Goal: Task Accomplishment & Management: Manage account settings

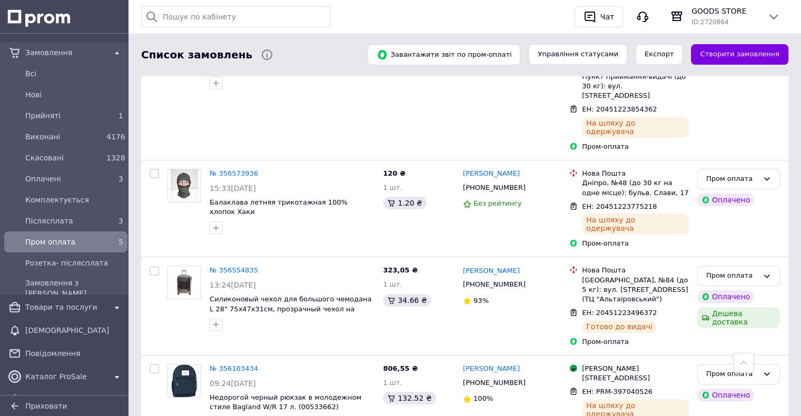
scroll to position [283, 0]
click at [96, 118] on span "Прийняті" at bounding box center [63, 116] width 77 height 11
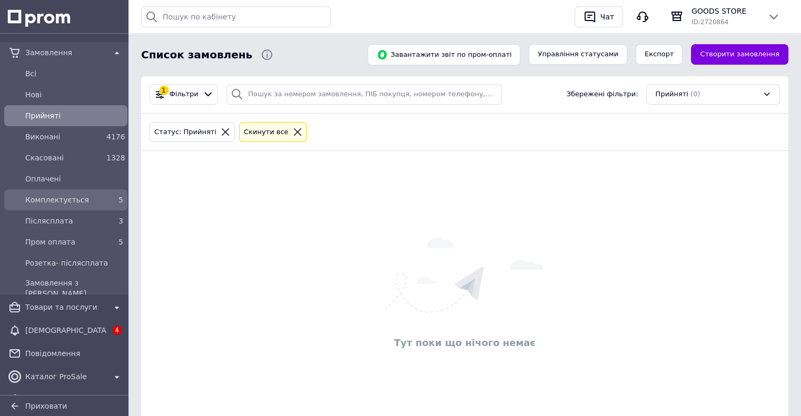
click at [87, 202] on span "Комплектується" at bounding box center [63, 200] width 77 height 11
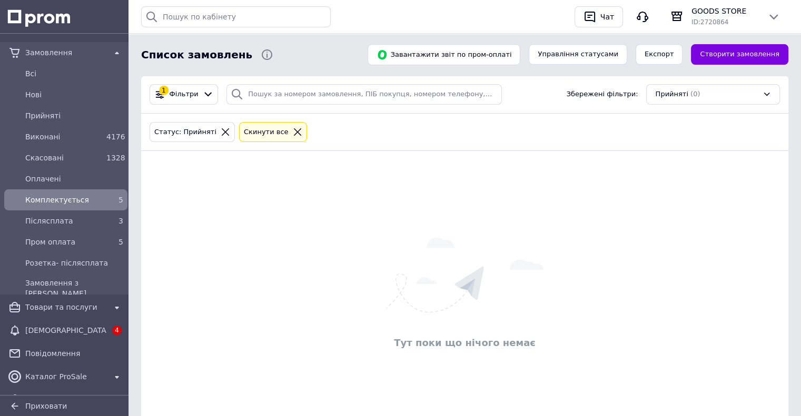
click at [68, 203] on span "Комплектується" at bounding box center [63, 200] width 77 height 11
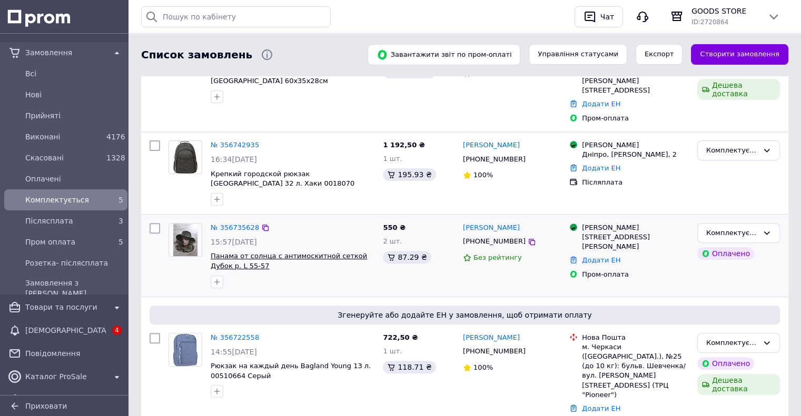
scroll to position [304, 0]
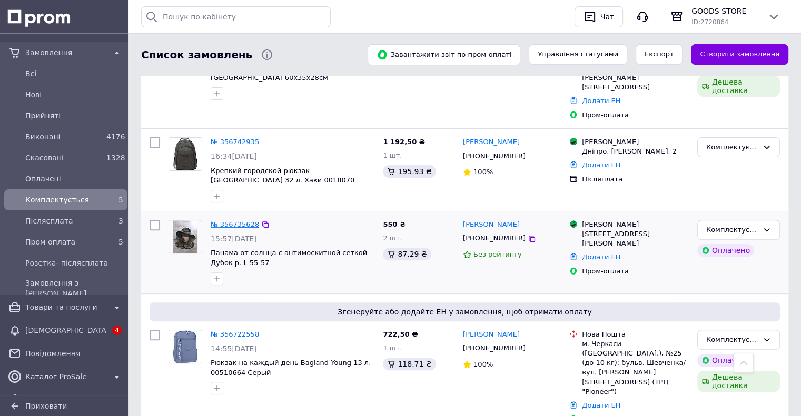
click at [230, 221] on link "№ 356735628" at bounding box center [235, 225] width 48 height 8
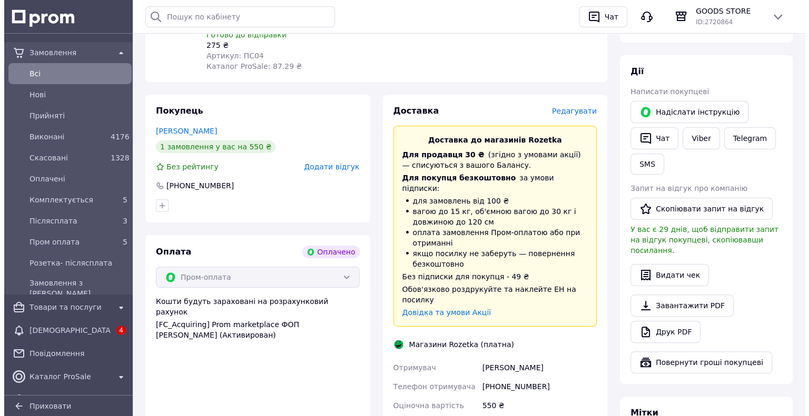
scroll to position [105, 0]
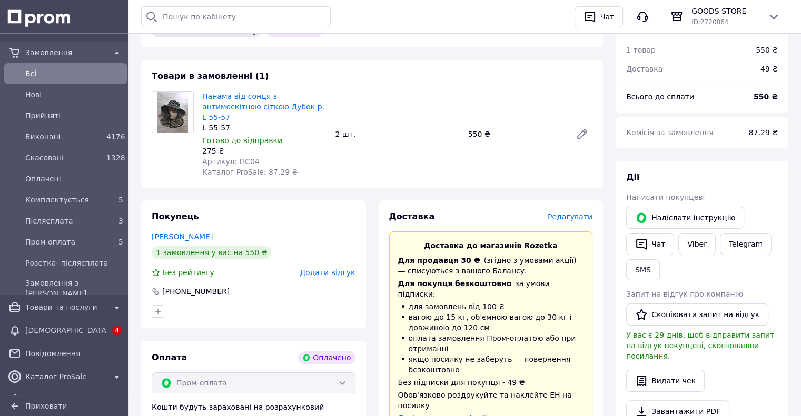
click at [581, 213] on span "Редагувати" at bounding box center [570, 217] width 45 height 8
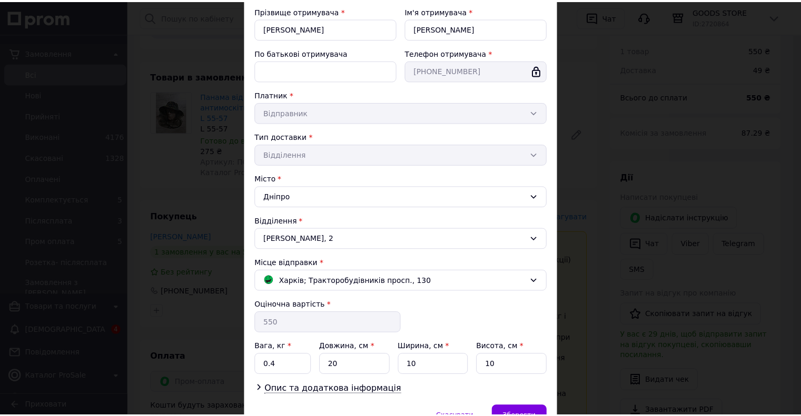
scroll to position [173, 0]
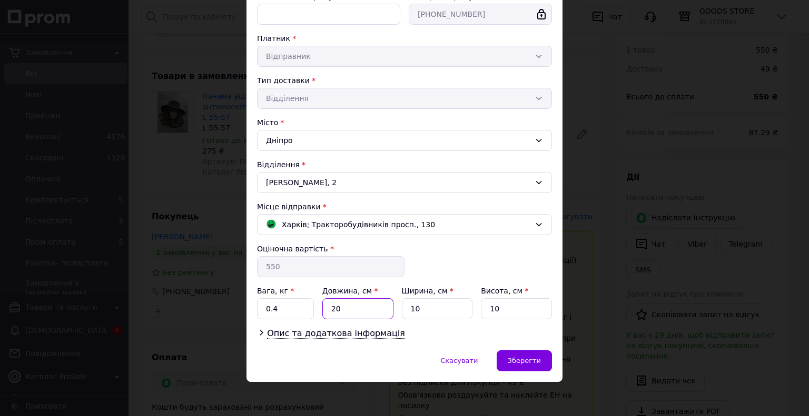
click at [345, 312] on input "20" at bounding box center [357, 308] width 71 height 21
click at [425, 311] on input "10" at bounding box center [437, 308] width 71 height 21
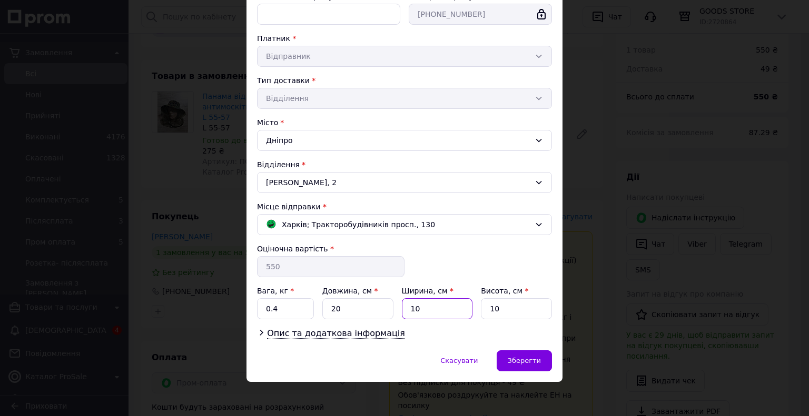
click at [425, 311] on input "10" at bounding box center [437, 308] width 71 height 21
click at [508, 355] on div "Зберегти" at bounding box center [523, 361] width 55 height 21
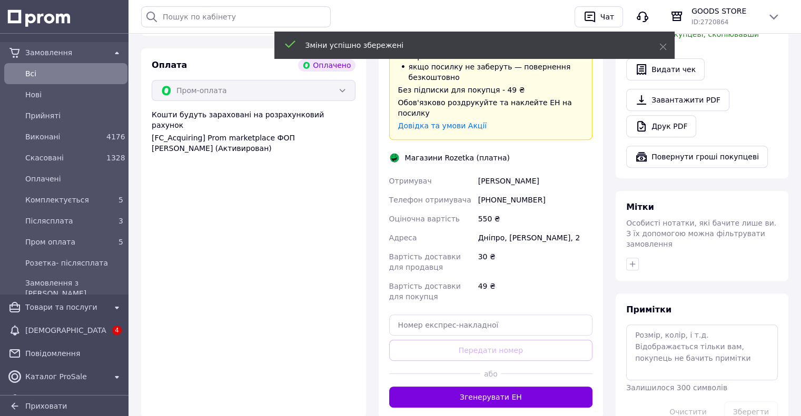
scroll to position [421, 0]
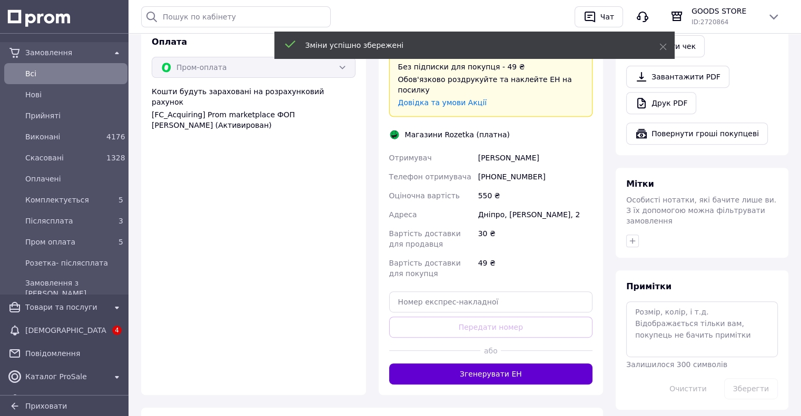
click at [461, 364] on button "Згенерувати ЕН" at bounding box center [491, 374] width 204 height 21
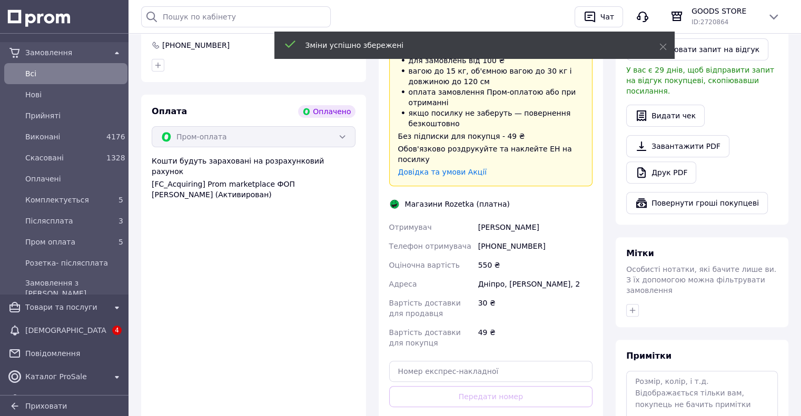
scroll to position [263, 0]
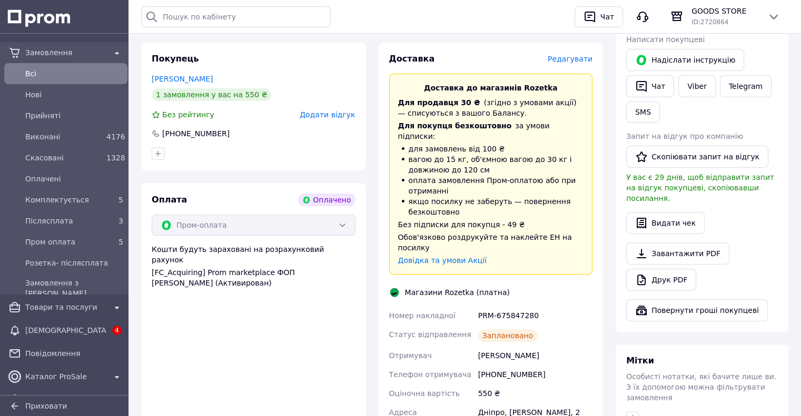
click at [505, 306] on div "PRM-675847280" at bounding box center [535, 315] width 118 height 19
copy div "PRM-675847280"
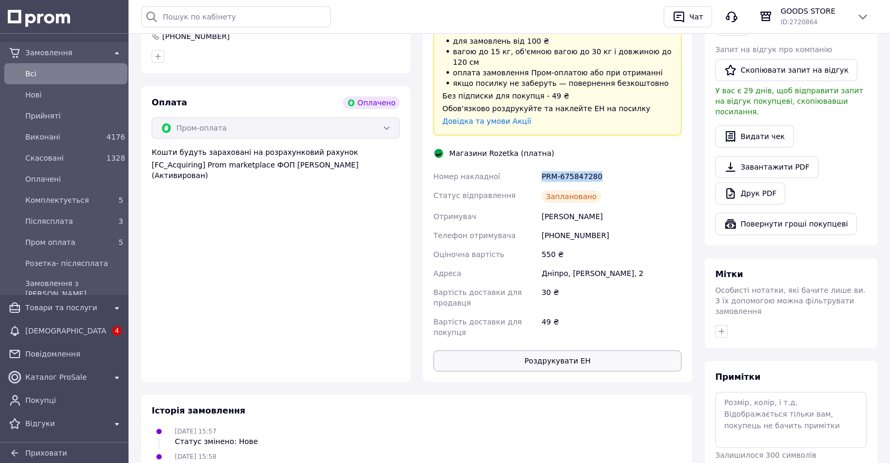
scroll to position [351, 0]
click at [555, 350] on button "Роздрукувати ЕН" at bounding box center [557, 360] width 248 height 21
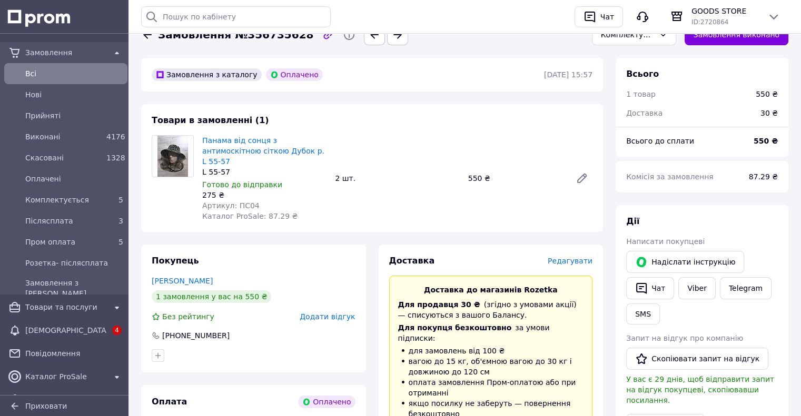
scroll to position [0, 0]
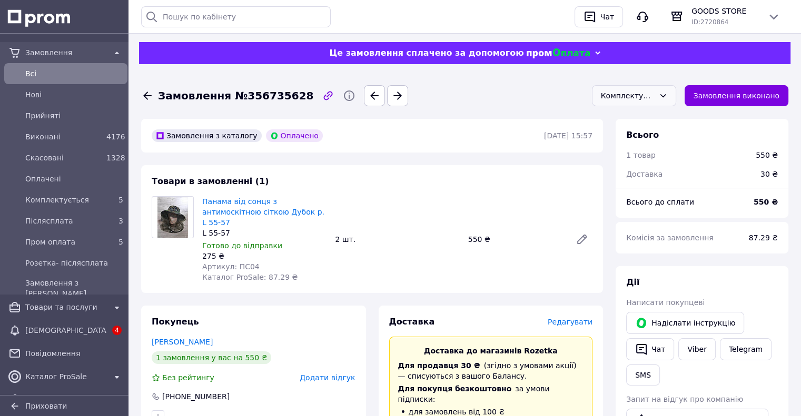
click at [644, 105] on div "Комплектується" at bounding box center [634, 95] width 84 height 21
click at [644, 164] on li "Пром оплата" at bounding box center [633, 158] width 83 height 20
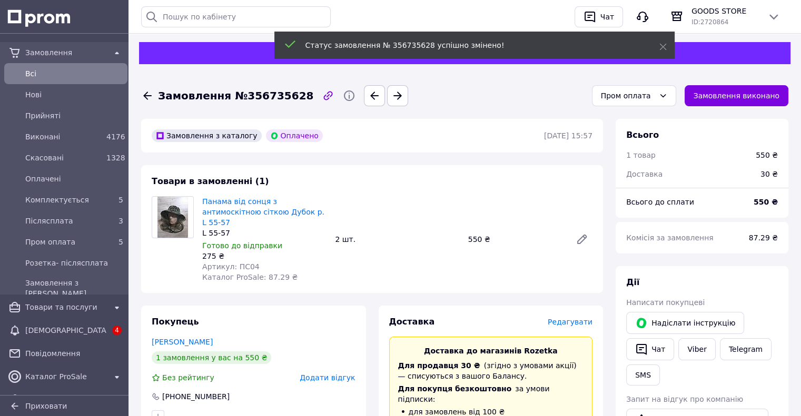
click at [73, 204] on span "Комплектується" at bounding box center [63, 200] width 77 height 11
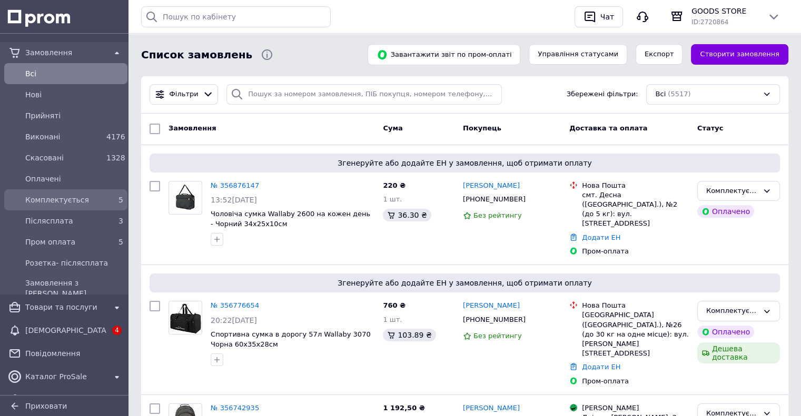
click at [62, 196] on span "Комплектується" at bounding box center [63, 200] width 77 height 11
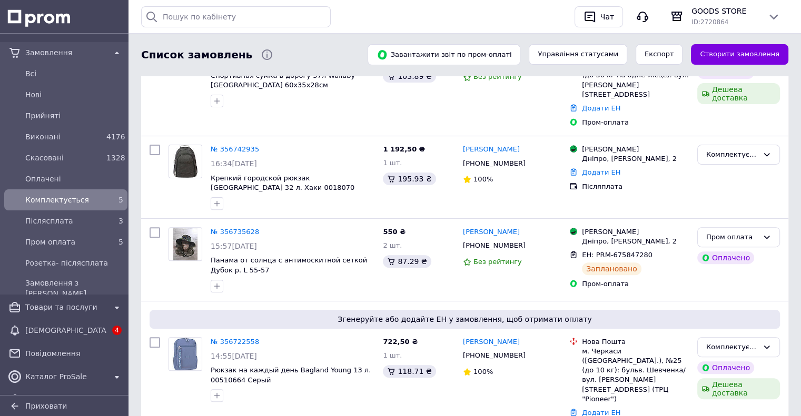
scroll to position [304, 0]
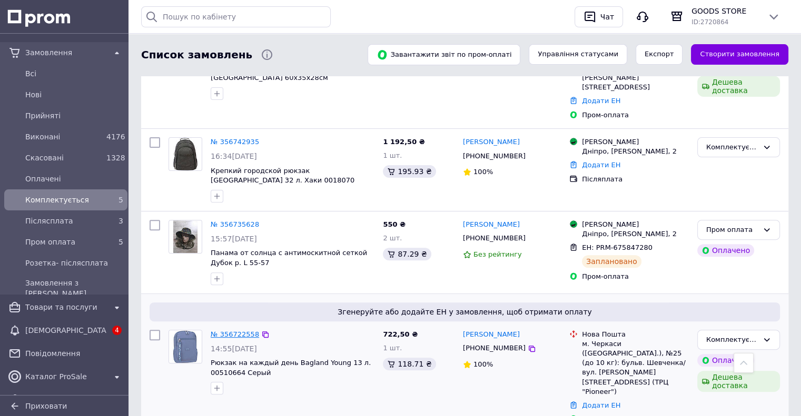
click at [237, 331] on link "№ 356722558" at bounding box center [235, 335] width 48 height 8
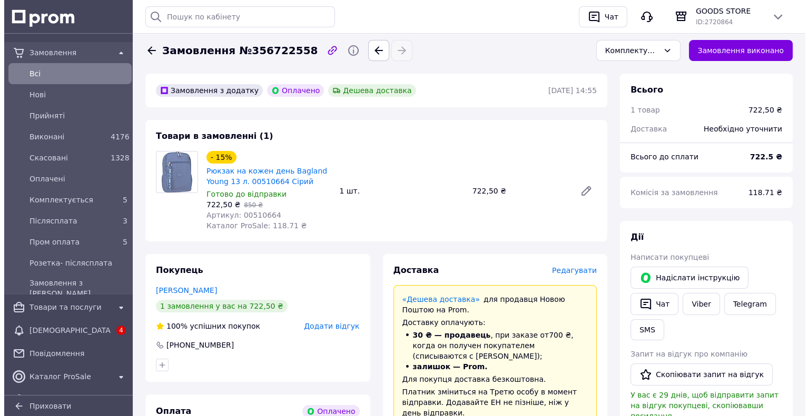
scroll to position [105, 0]
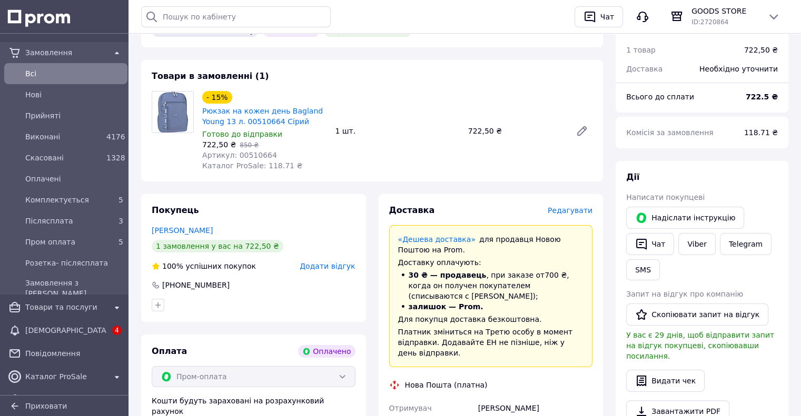
click at [560, 210] on span "Редагувати" at bounding box center [570, 210] width 45 height 8
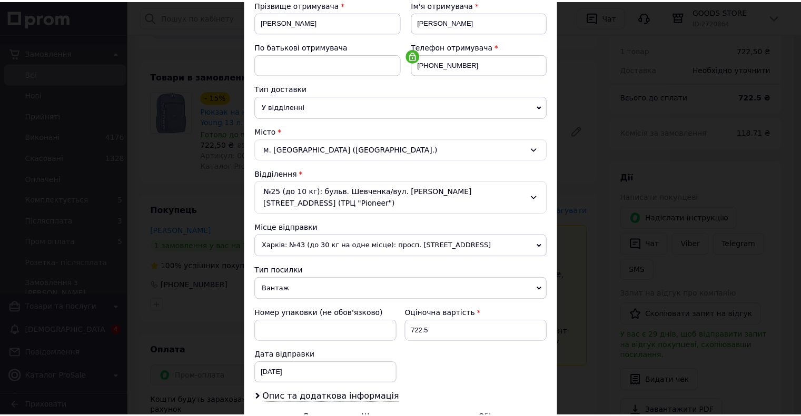
scroll to position [280, 0]
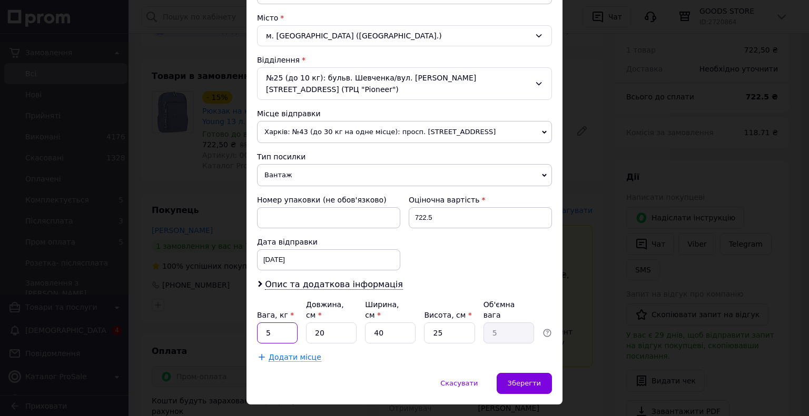
click at [283, 323] on input "5" at bounding box center [277, 333] width 41 height 21
type input "0.5"
type input "2"
type input "0.5"
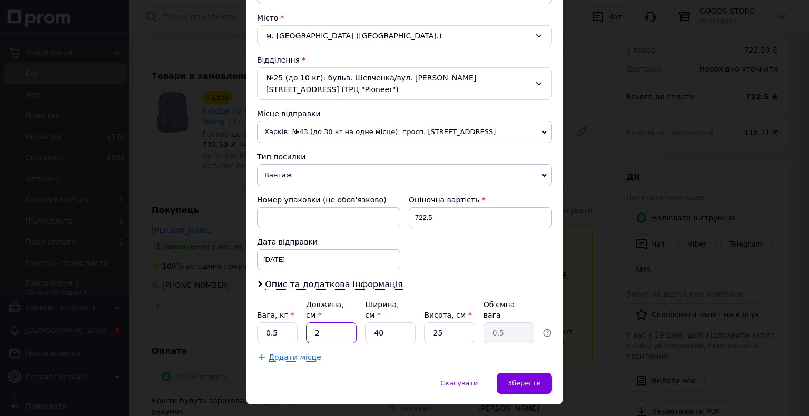
type input "20"
type input "5"
type input "2"
type input "0.25"
type input "20"
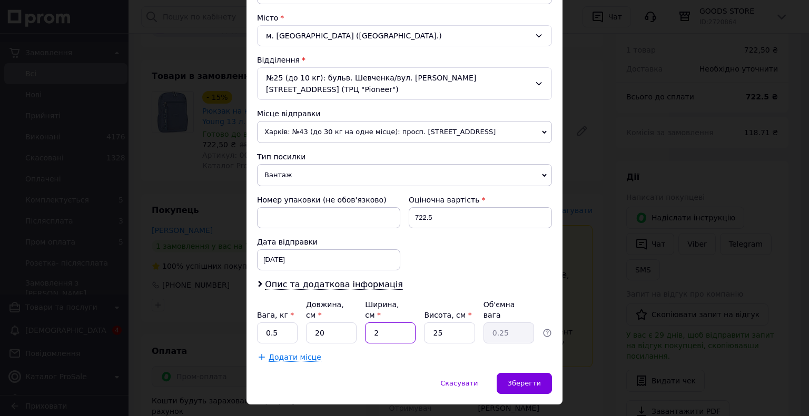
type input "2.5"
type input "20"
type input "2"
type input "0.2"
type input "20"
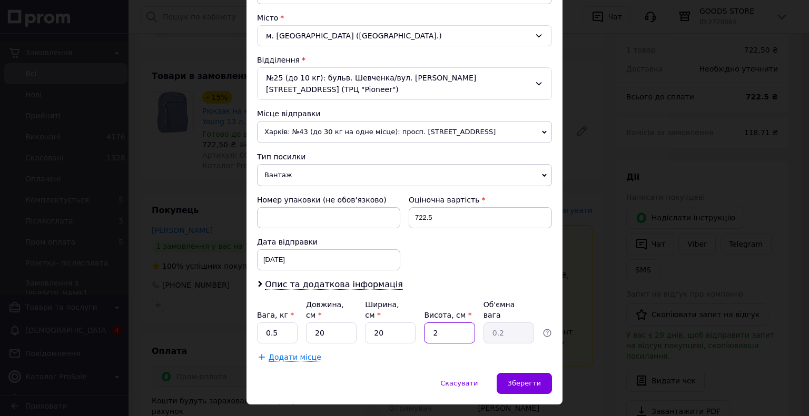
type input "2"
type input "20"
click at [508, 373] on div "Зберегти" at bounding box center [523, 383] width 55 height 21
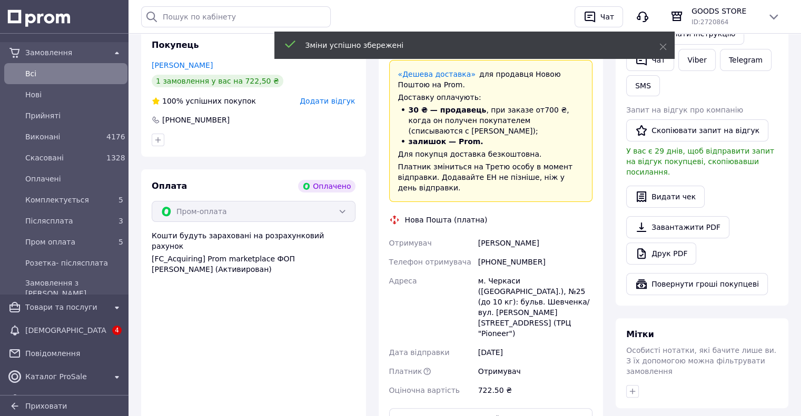
scroll to position [369, 0]
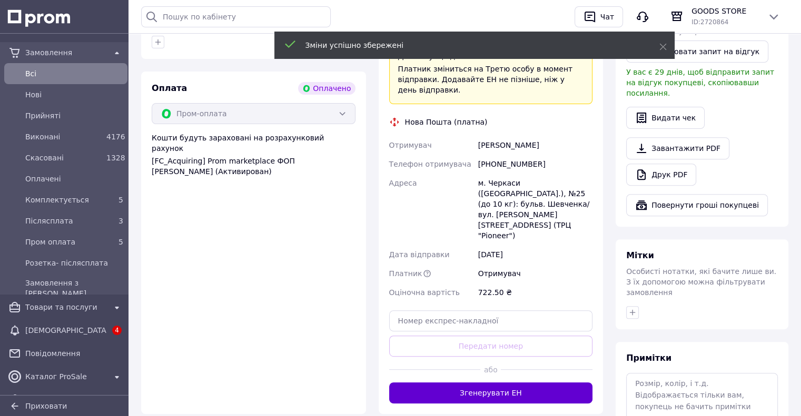
click at [540, 383] on button "Згенерувати ЕН" at bounding box center [491, 393] width 204 height 21
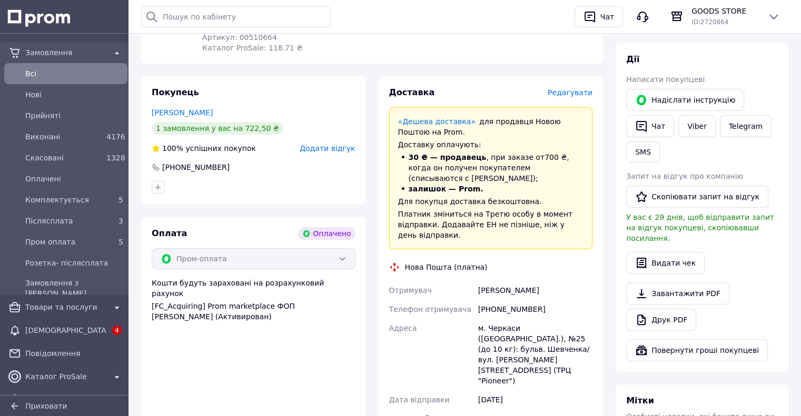
scroll to position [263, 0]
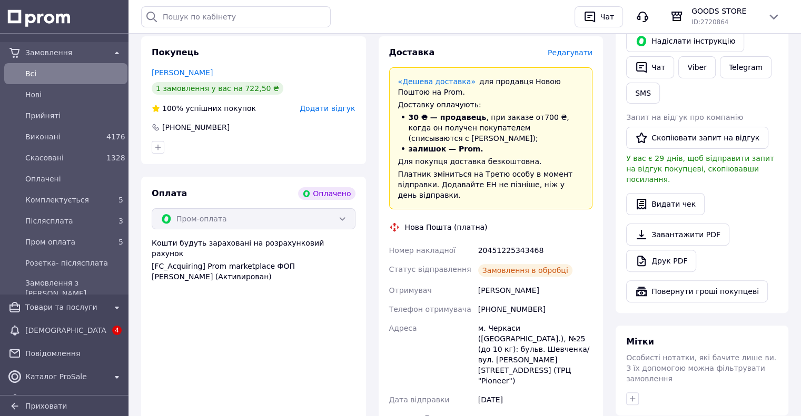
click at [512, 241] on div "20451225343468" at bounding box center [535, 250] width 118 height 19
copy div "20451225343468"
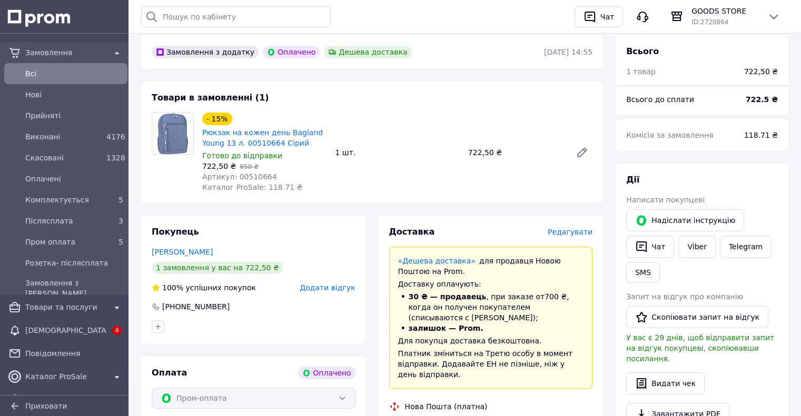
scroll to position [0, 0]
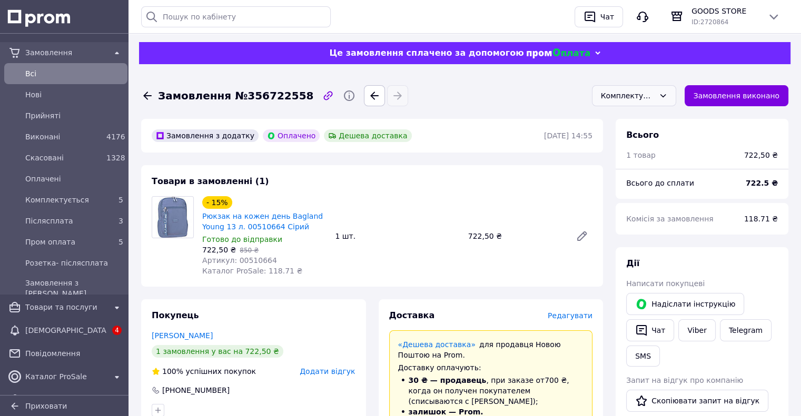
click at [632, 93] on div "Комплектується" at bounding box center [628, 96] width 54 height 12
click at [645, 153] on li "Пром оплата" at bounding box center [633, 158] width 83 height 20
click at [104, 203] on div "5" at bounding box center [114, 200] width 21 height 15
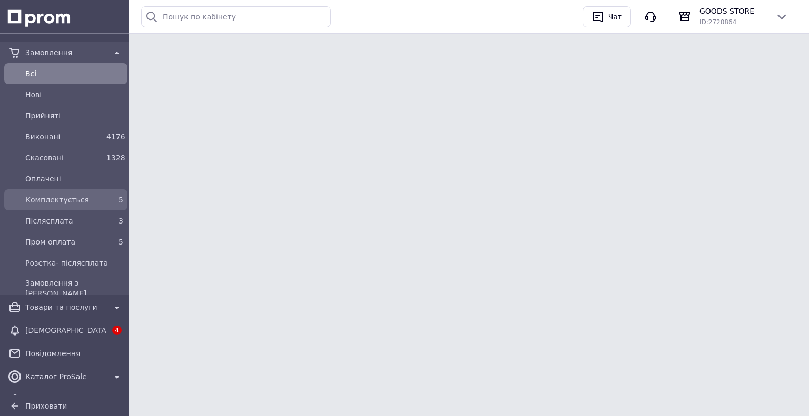
click at [68, 203] on span "Комплектується" at bounding box center [63, 200] width 77 height 11
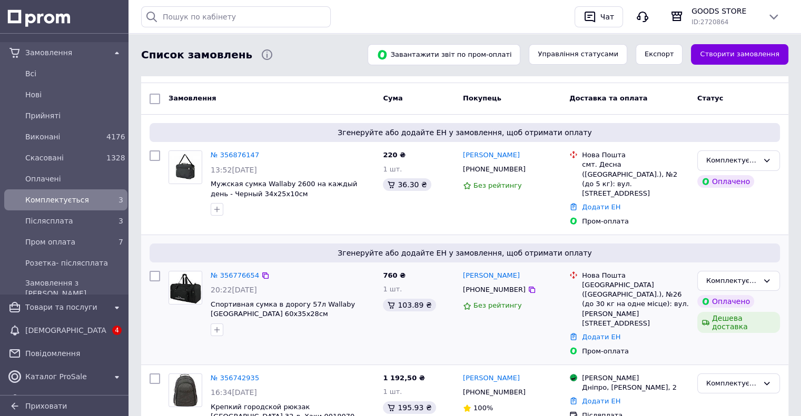
scroll to position [102, 0]
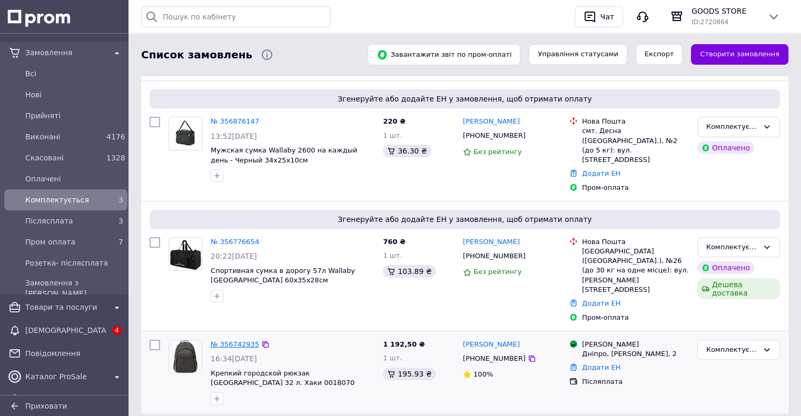
click at [233, 341] on link "№ 356742935" at bounding box center [235, 345] width 48 height 8
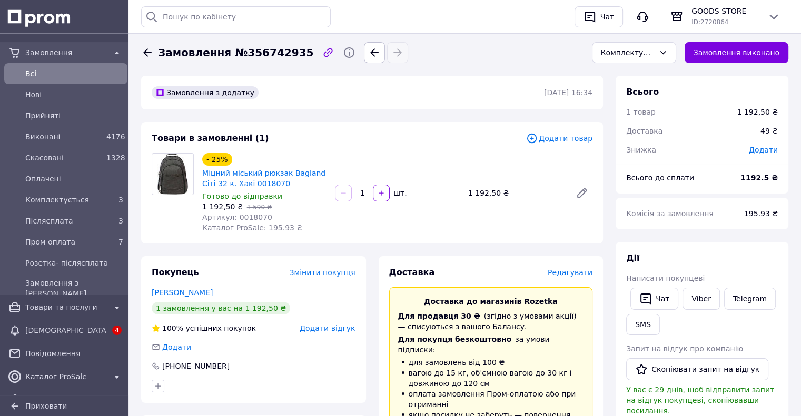
click at [568, 273] on span "Редагувати" at bounding box center [570, 272] width 45 height 8
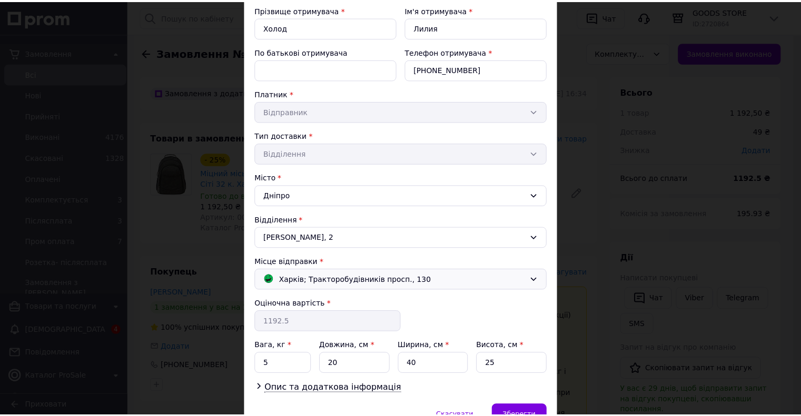
scroll to position [173, 0]
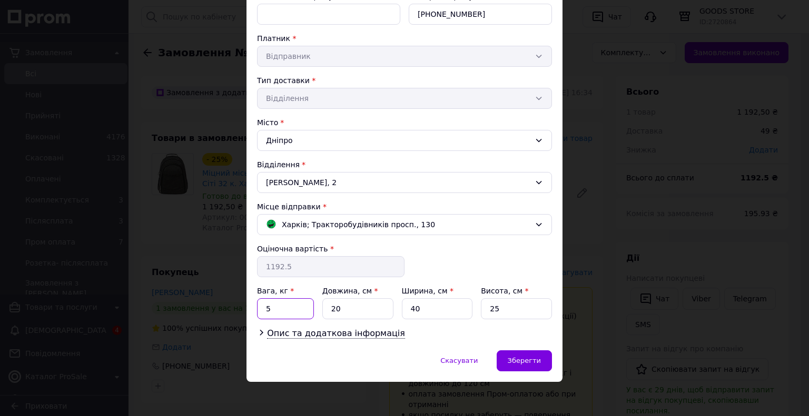
click at [288, 302] on input "5" at bounding box center [285, 308] width 57 height 21
type input "1"
type input "50"
type input "40"
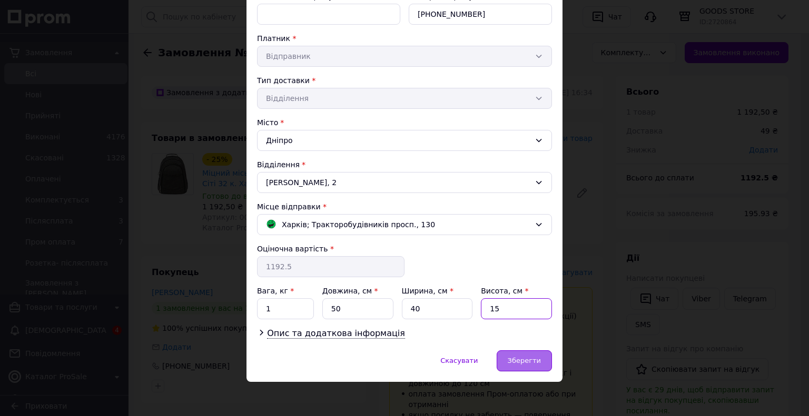
type input "15"
click at [518, 357] on span "Зберегти" at bounding box center [523, 361] width 33 height 8
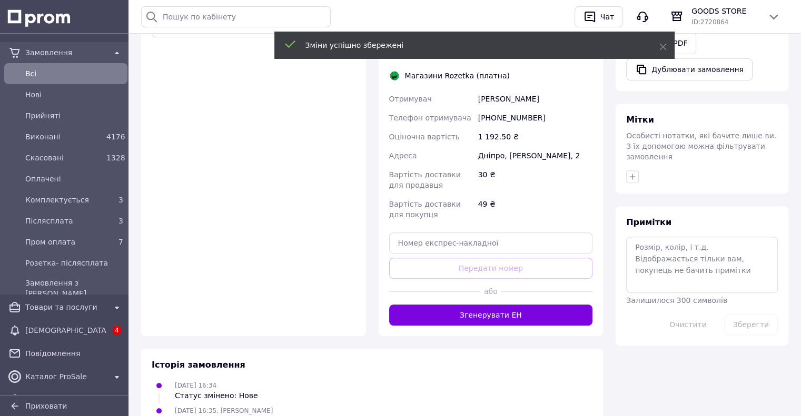
scroll to position [525, 0]
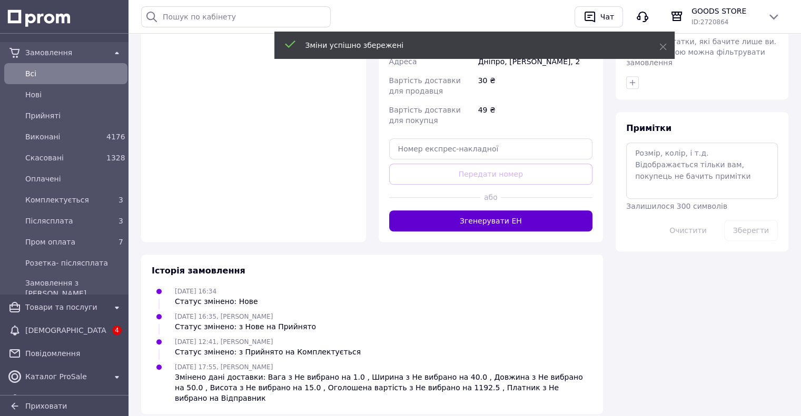
click at [480, 211] on button "Згенерувати ЕН" at bounding box center [491, 221] width 204 height 21
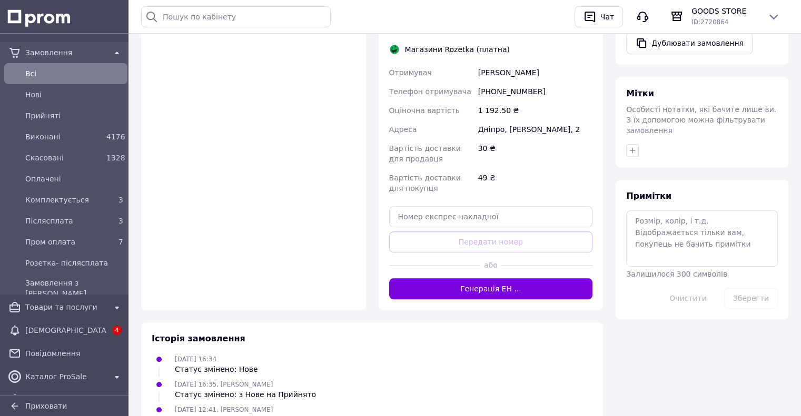
scroll to position [314, 0]
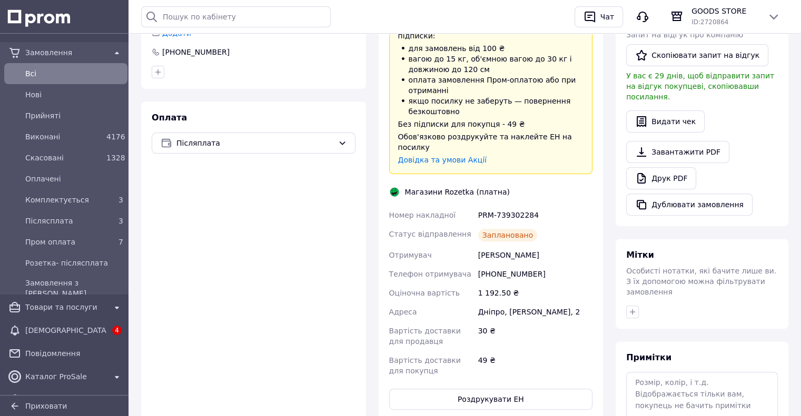
click at [499, 206] on div "PRM-739302284" at bounding box center [535, 215] width 118 height 19
copy div "PRM-739302284"
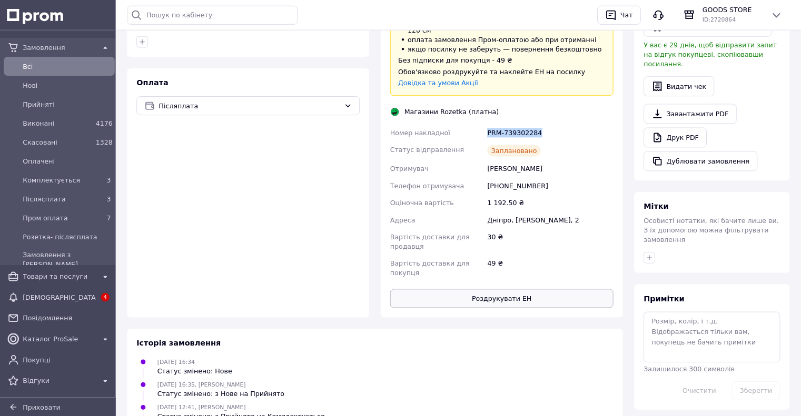
scroll to position [340, 0]
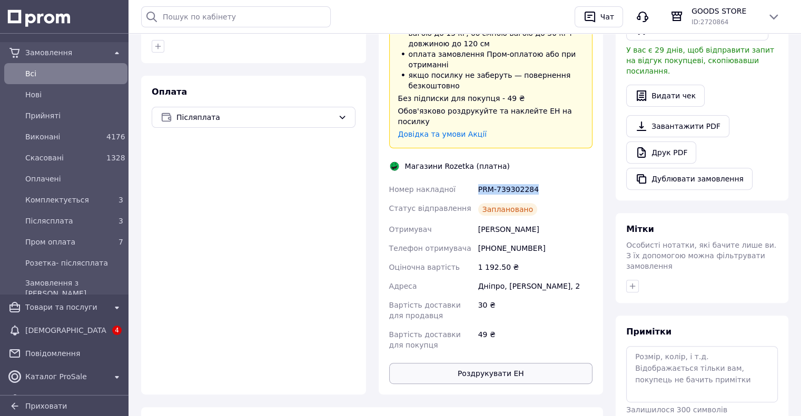
click at [485, 363] on button "Роздрукувати ЕН" at bounding box center [491, 373] width 204 height 21
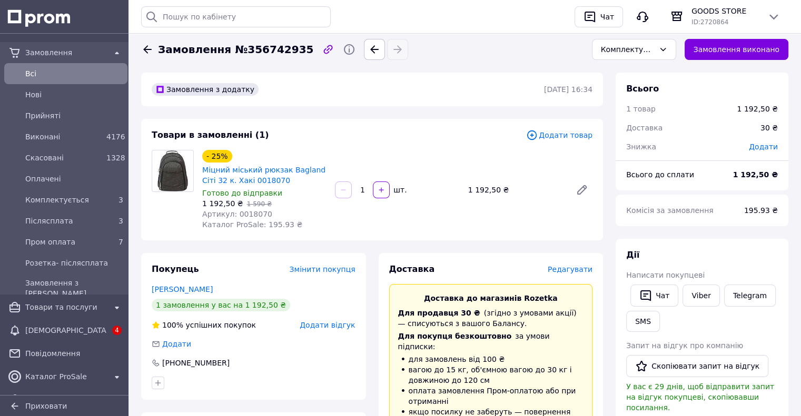
scroll to position [0, 0]
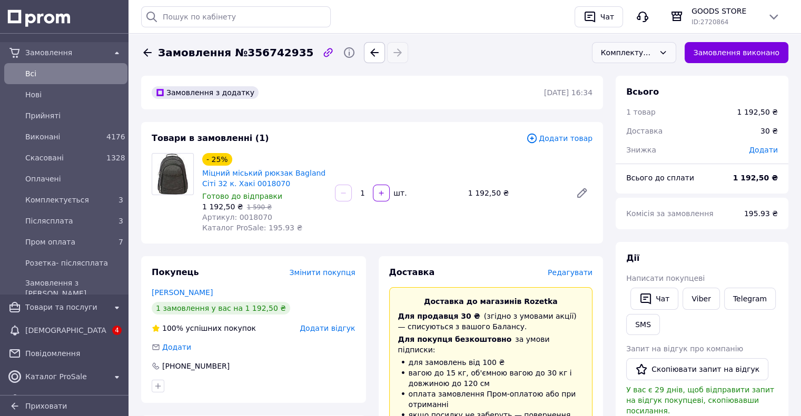
click at [645, 45] on div "Комплектується" at bounding box center [634, 52] width 84 height 21
click at [633, 136] on li "Розетка- післясплата" at bounding box center [633, 140] width 83 height 32
click at [104, 195] on div "3" at bounding box center [114, 200] width 21 height 15
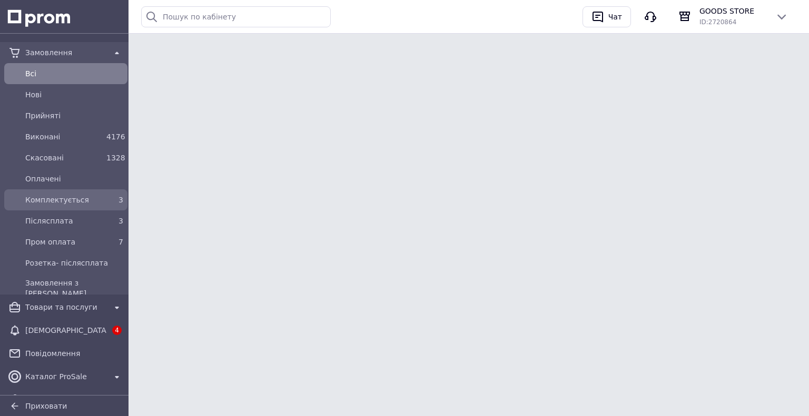
click at [82, 205] on span "Комплектується" at bounding box center [63, 200] width 77 height 11
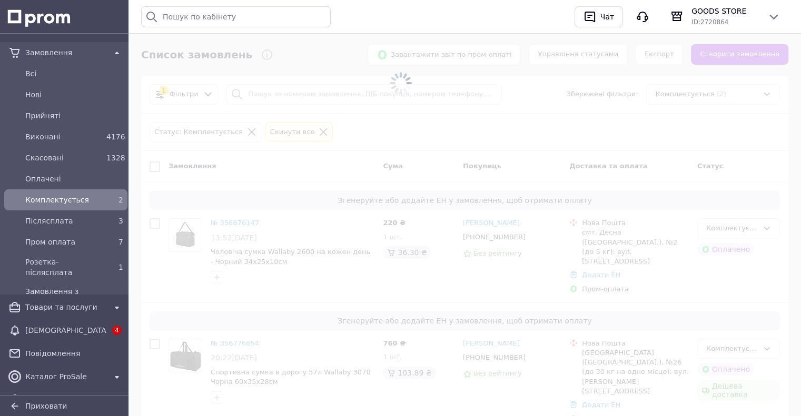
scroll to position [19, 0]
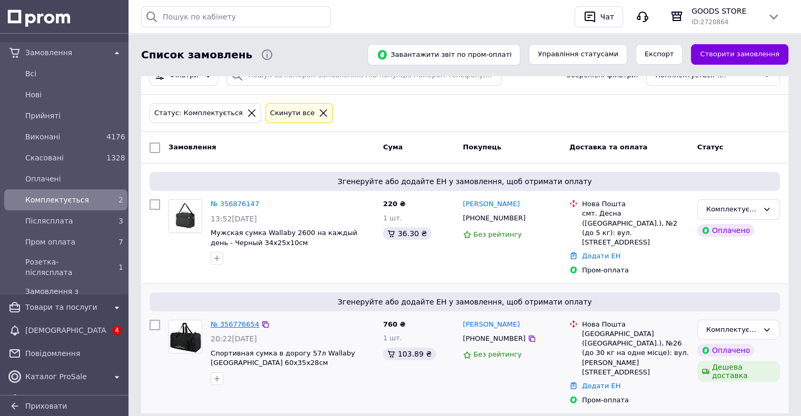
click at [226, 321] on link "№ 356776654" at bounding box center [235, 325] width 48 height 8
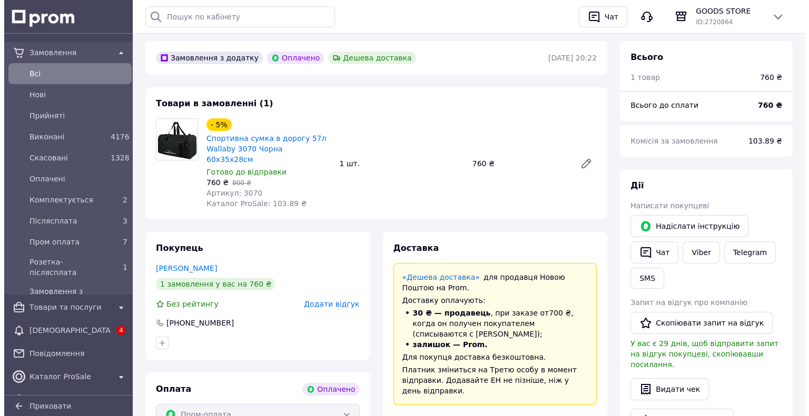
scroll to position [158, 0]
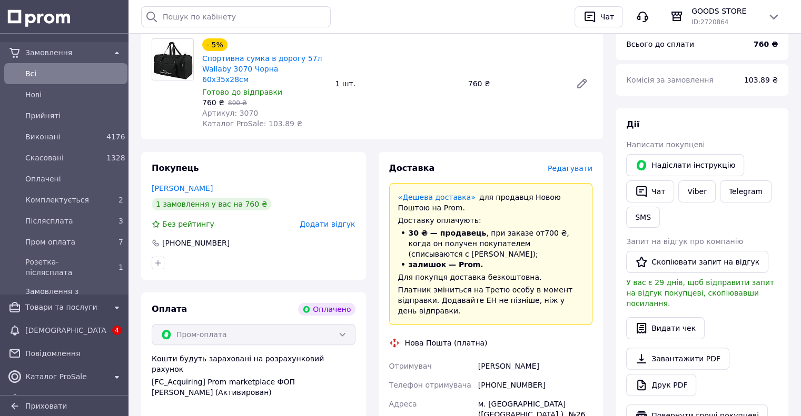
click at [573, 164] on span "Редагувати" at bounding box center [570, 168] width 45 height 8
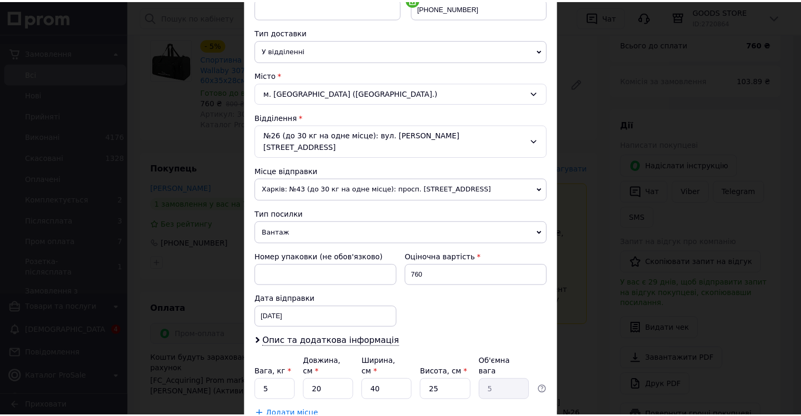
scroll to position [263, 0]
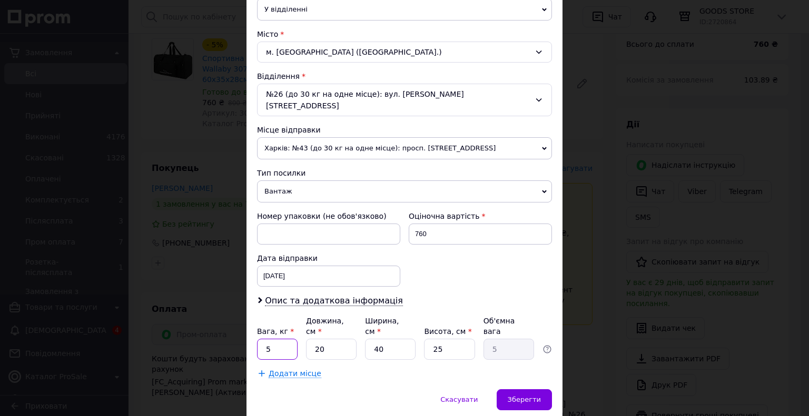
click at [287, 339] on input "5" at bounding box center [277, 349] width 41 height 21
type input "1"
type input "4"
type input "1"
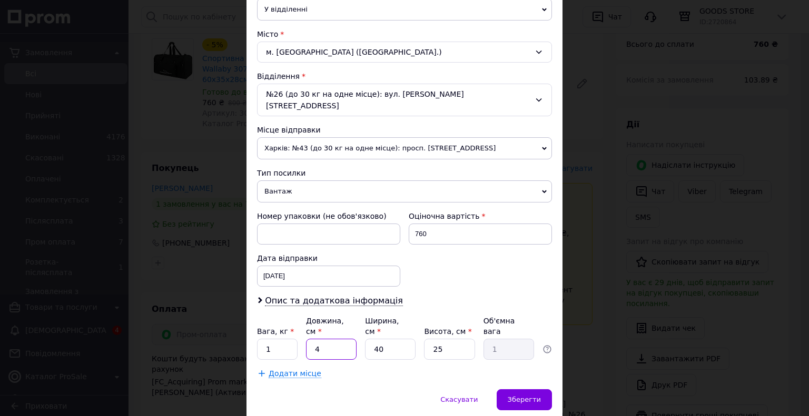
type input "40"
type input "10"
type input "40"
type input "2"
type input "0.5"
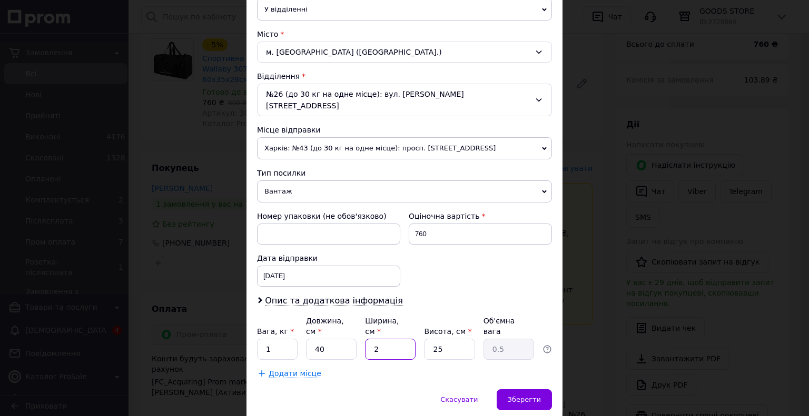
type input "20"
type input "5"
type input "20"
type input "2"
type input "0.4"
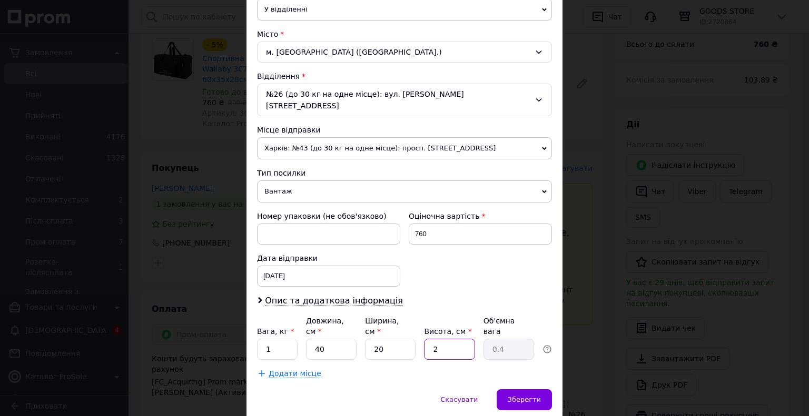
type input "20"
type input "4"
type input "20"
click at [533, 396] on span "Зберегти" at bounding box center [523, 400] width 33 height 8
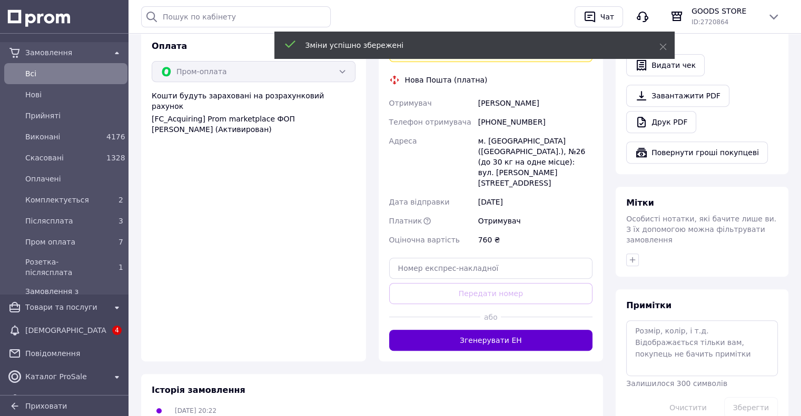
click at [514, 330] on button "Згенерувати ЕН" at bounding box center [491, 340] width 204 height 21
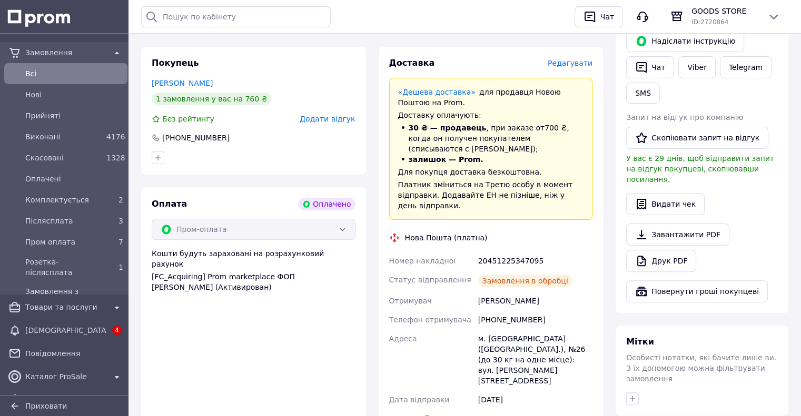
click at [515, 252] on div "20451225347095" at bounding box center [535, 261] width 118 height 19
copy div "20451225347095"
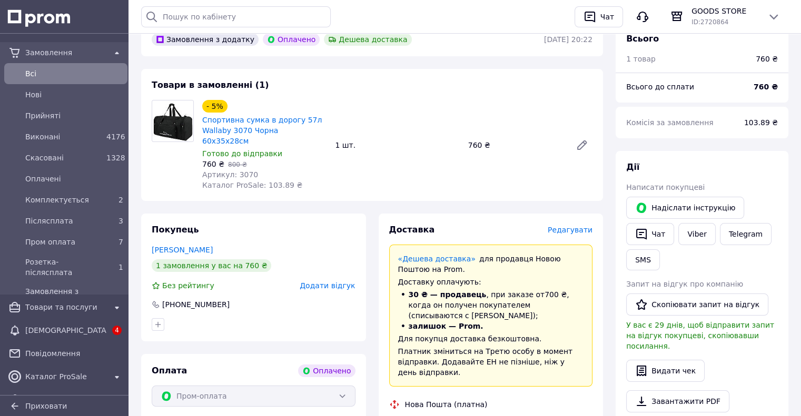
scroll to position [0, 0]
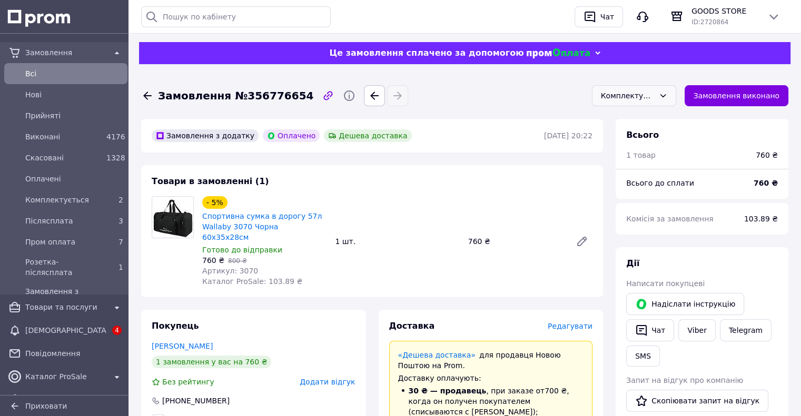
click at [634, 94] on div "Комплектується" at bounding box center [628, 96] width 54 height 12
click at [631, 157] on li "Пром оплата" at bounding box center [633, 158] width 83 height 20
click at [106, 205] on div "2" at bounding box center [114, 200] width 17 height 11
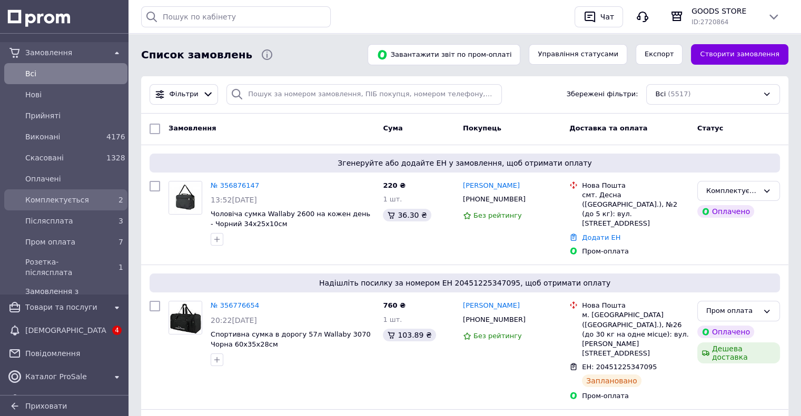
click at [107, 202] on div "2" at bounding box center [114, 200] width 17 height 11
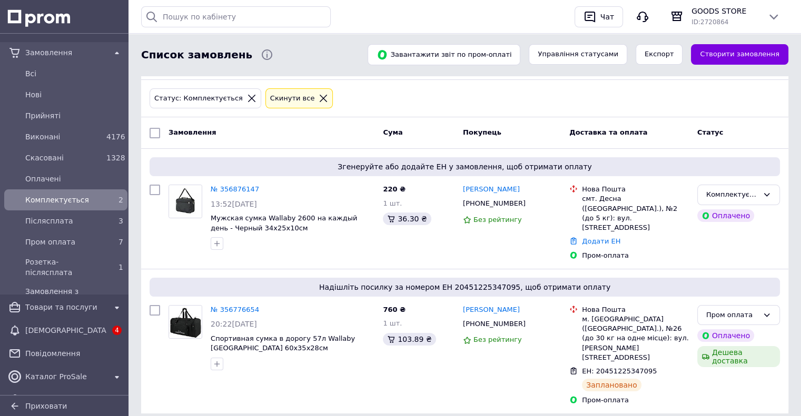
scroll to position [34, 0]
click at [219, 188] on link "№ 356876147" at bounding box center [235, 189] width 48 height 8
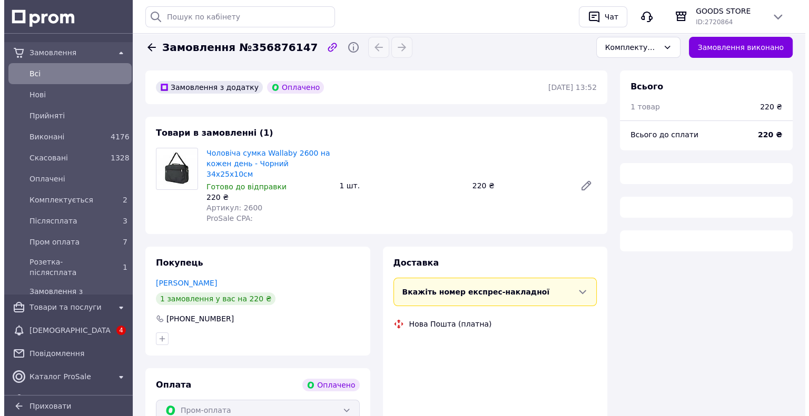
scroll to position [122, 0]
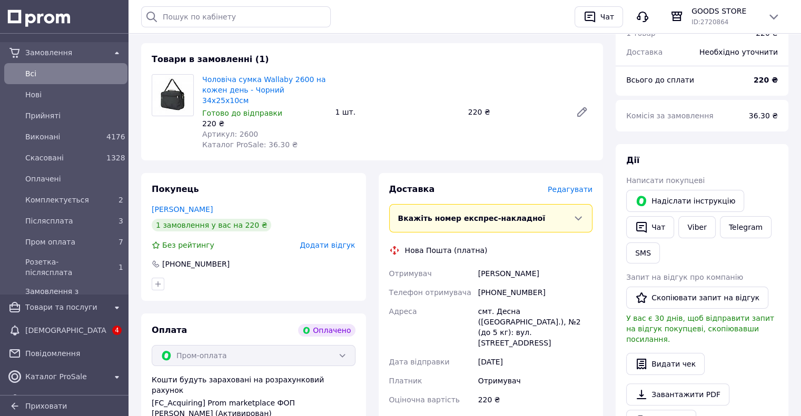
click at [572, 185] on span "Редагувати" at bounding box center [570, 189] width 45 height 8
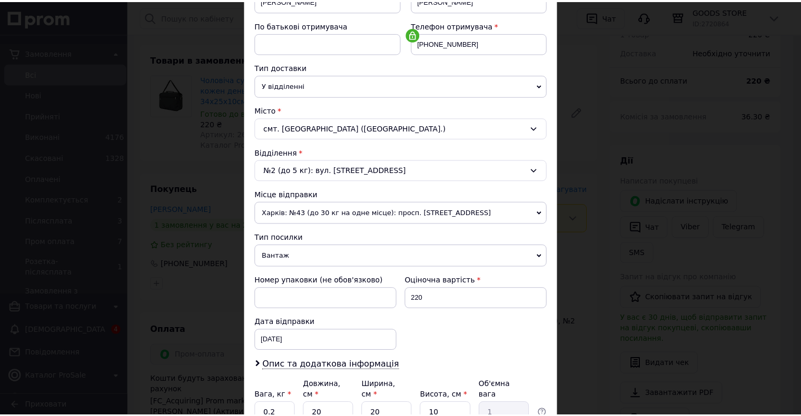
scroll to position [280, 0]
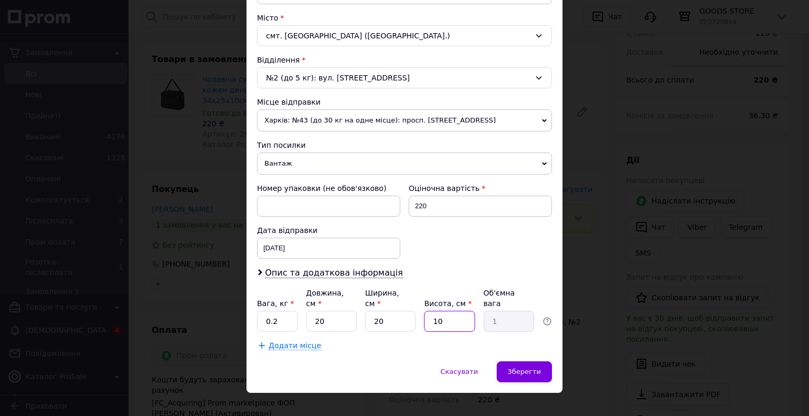
click at [454, 311] on input "10" at bounding box center [449, 321] width 51 height 21
type input "2"
type input "0.2"
type input "20"
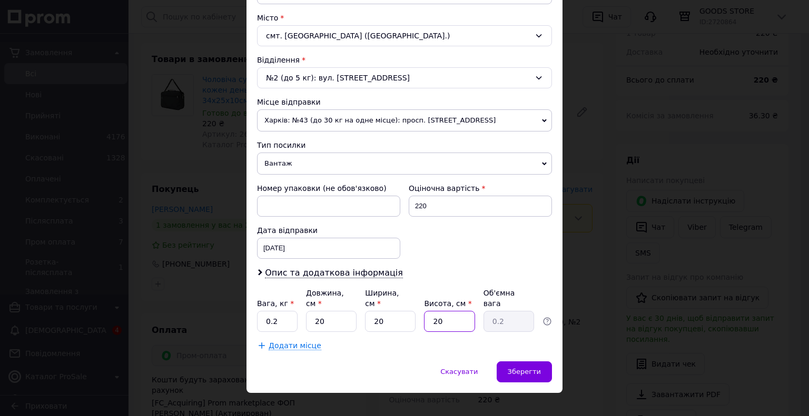
type input "2"
type input "20"
click at [521, 362] on div "Зберегти" at bounding box center [523, 372] width 55 height 21
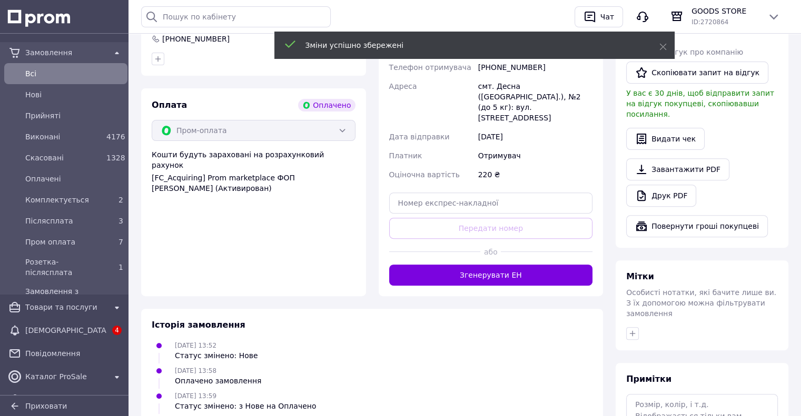
scroll to position [333, 0]
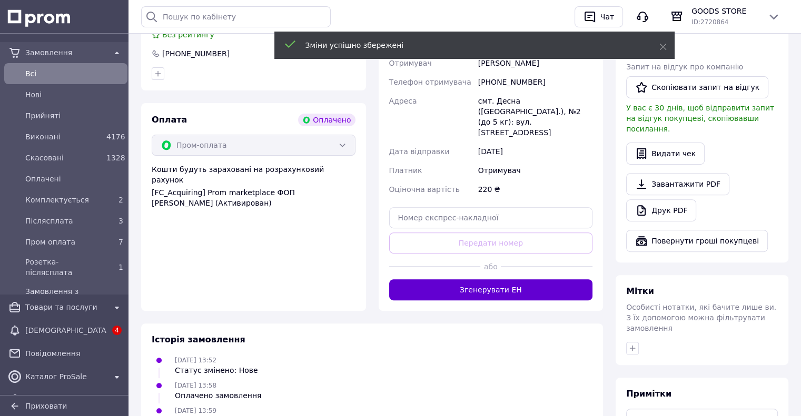
click at [482, 280] on button "Згенерувати ЕН" at bounding box center [491, 290] width 204 height 21
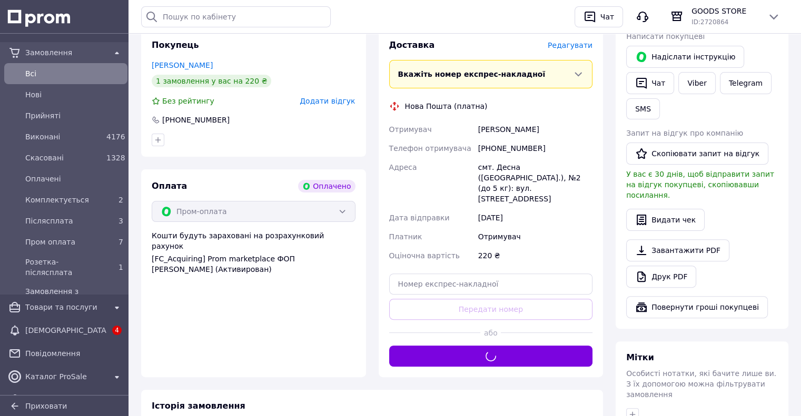
scroll to position [122, 0]
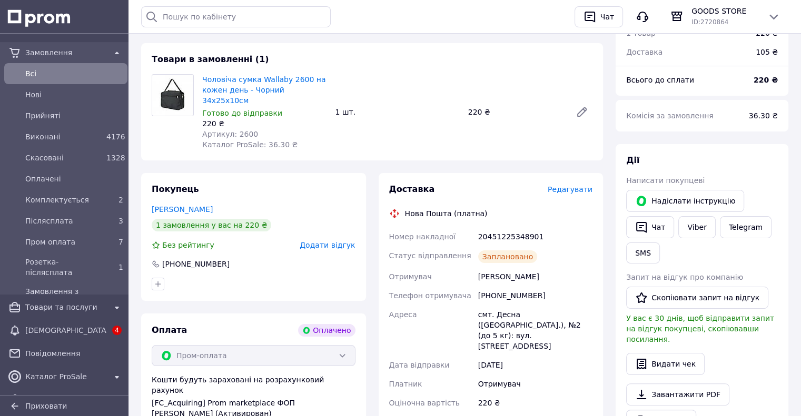
click at [512, 227] on div "20451225348901" at bounding box center [535, 236] width 118 height 19
copy div "20451225348901"
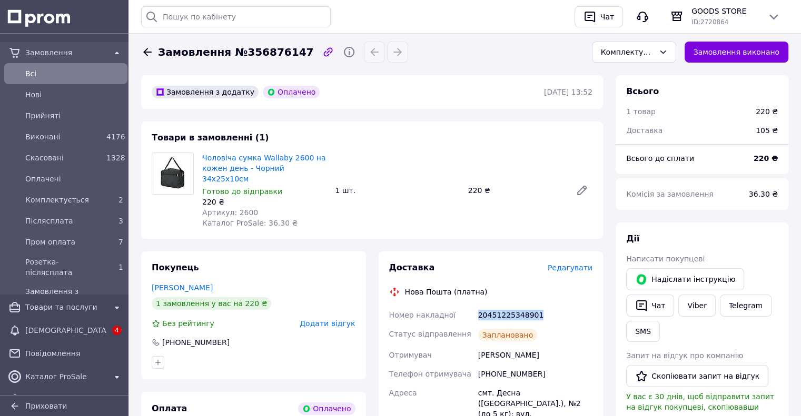
scroll to position [0, 0]
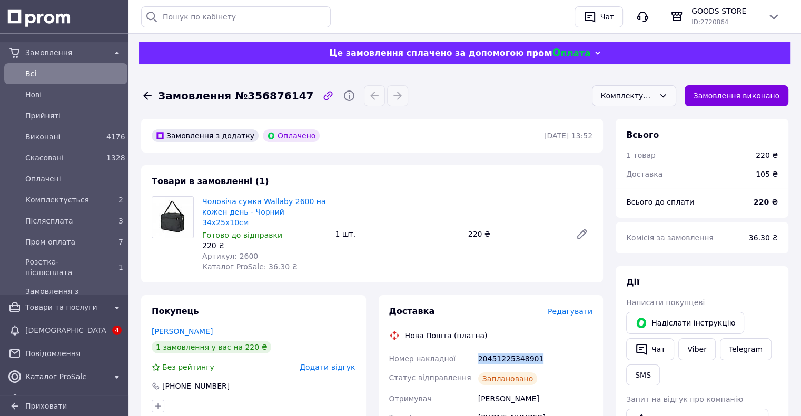
click at [624, 102] on div "Комплектується" at bounding box center [628, 96] width 54 height 12
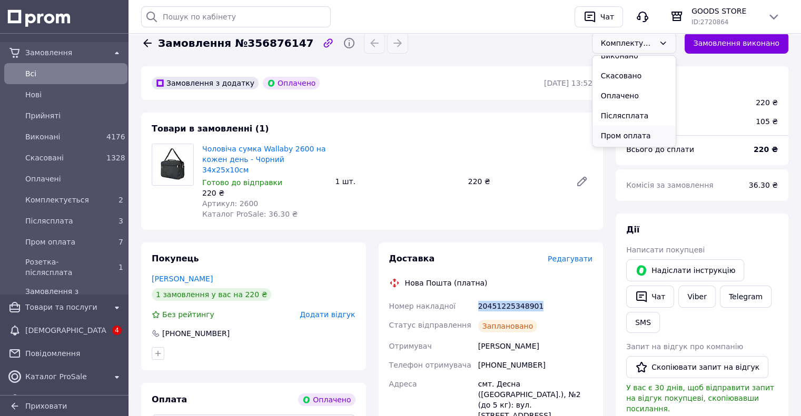
scroll to position [61, 0]
click at [642, 110] on li "Пром оплата" at bounding box center [633, 105] width 83 height 20
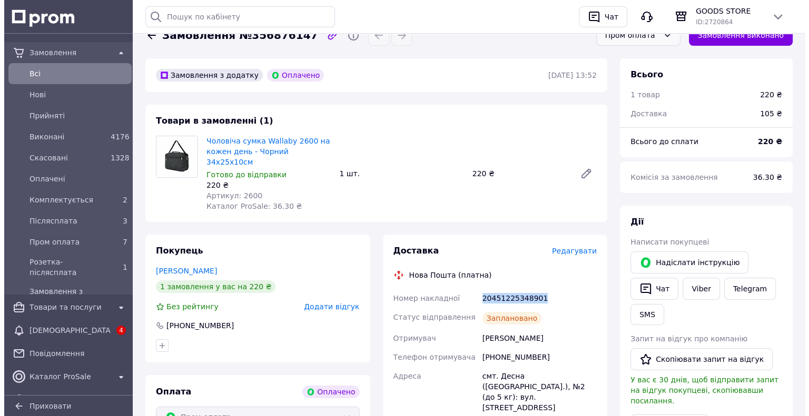
scroll to position [0, 0]
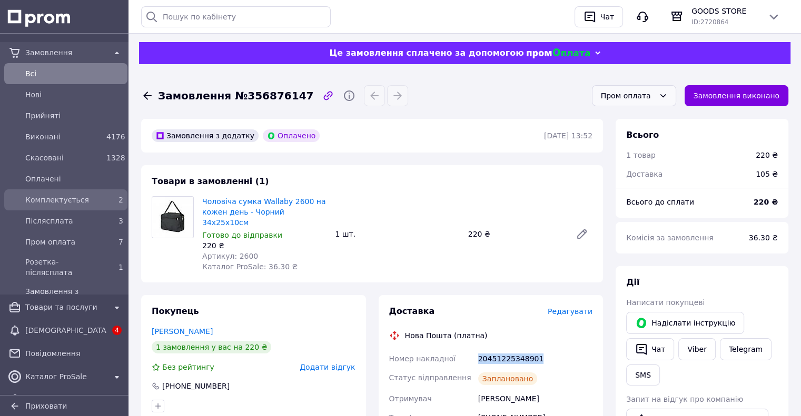
click at [69, 194] on div "Комплектується" at bounding box center [63, 200] width 81 height 15
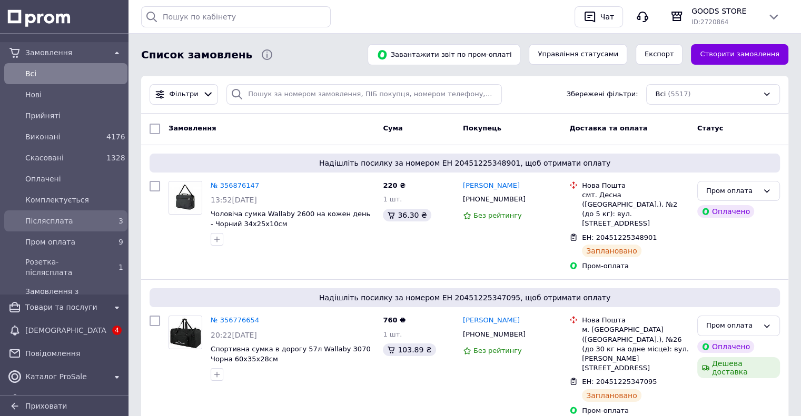
click at [38, 214] on div "Післясплата" at bounding box center [63, 221] width 81 height 15
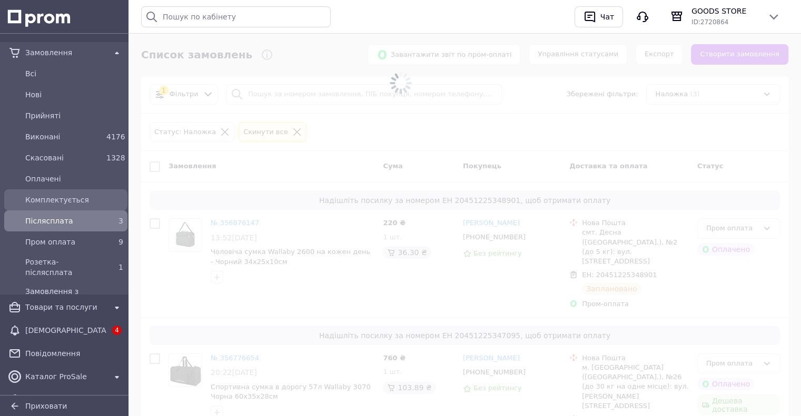
click at [54, 200] on span "Комплектується" at bounding box center [74, 200] width 98 height 11
